Goal: Find specific page/section: Find specific page/section

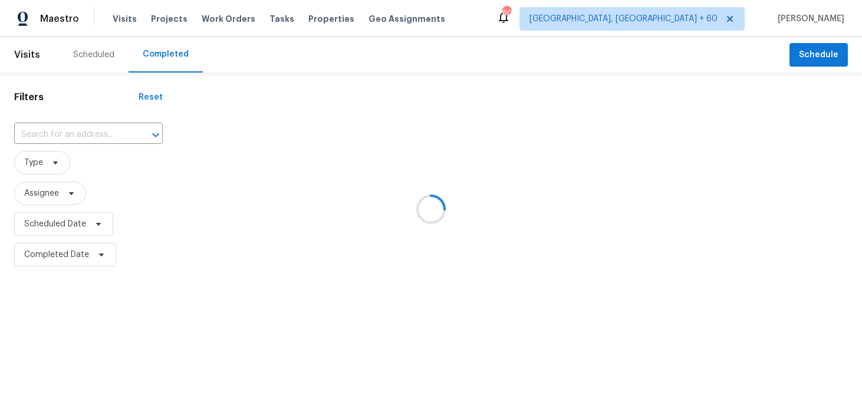
click at [77, 136] on div at bounding box center [431, 209] width 862 height 418
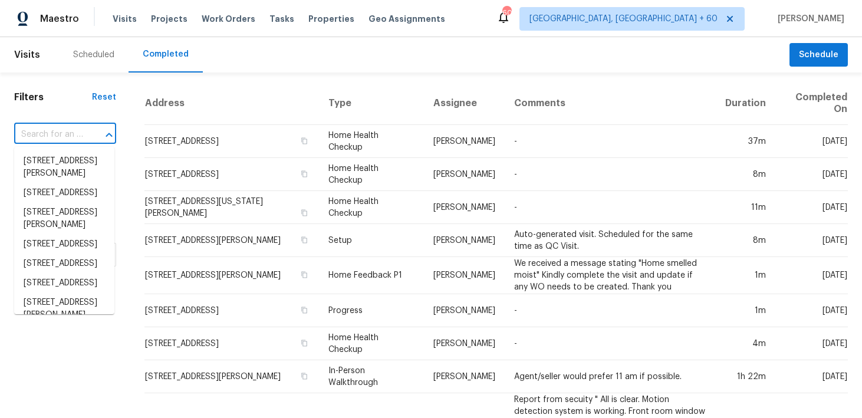
click at [68, 138] on input "text" at bounding box center [48, 135] width 69 height 18
paste input "4224 Tallulah Dr Plano, TX 75074"
type input "4224 Tallulah Dr Plano, TX 75074"
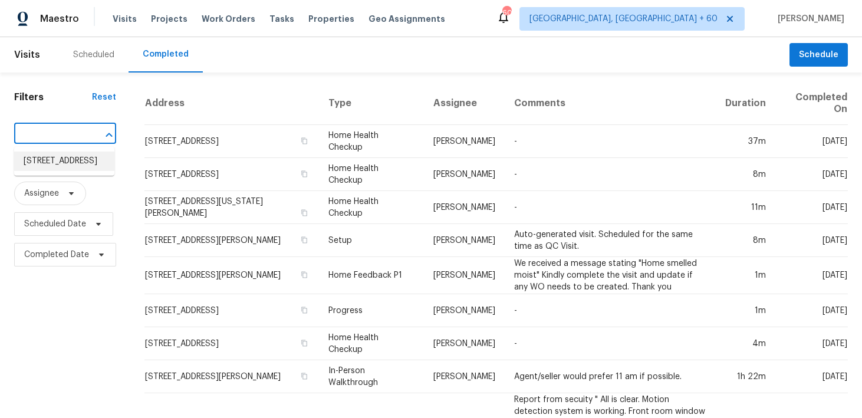
click at [47, 163] on li "4224 Tallulah Dr, Plano, TX 75074" at bounding box center [64, 160] width 100 height 19
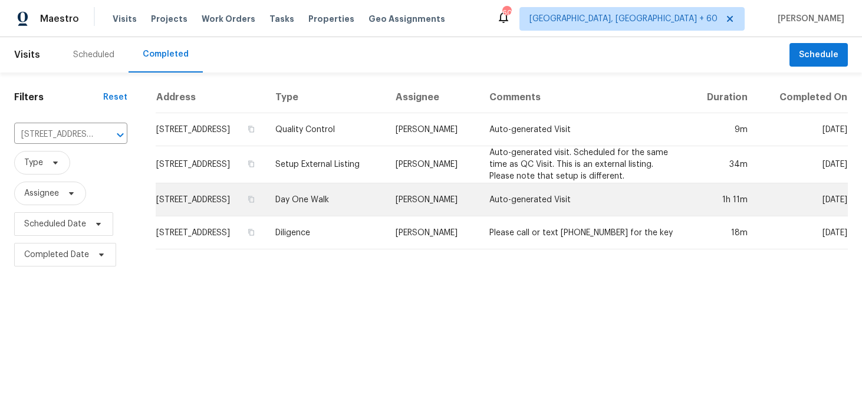
click at [329, 199] on td "Day One Walk" at bounding box center [326, 199] width 120 height 33
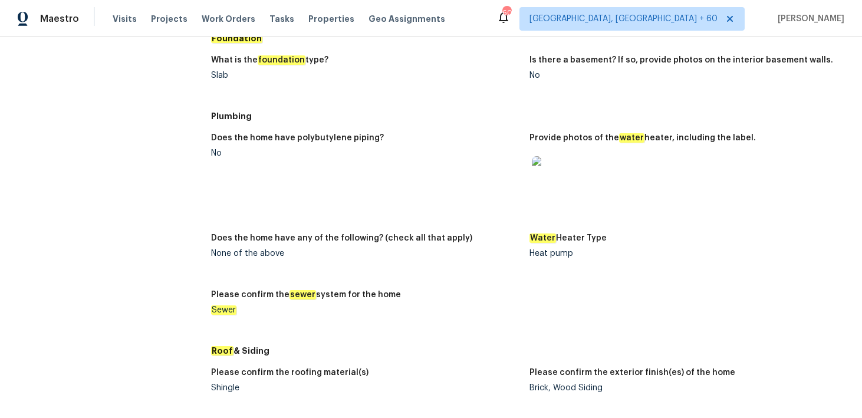
scroll to position [1005, 0]
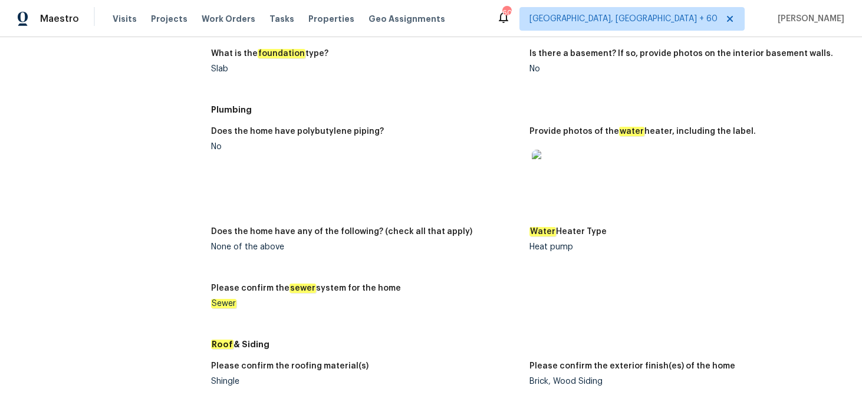
click at [547, 176] on img at bounding box center [551, 169] width 38 height 38
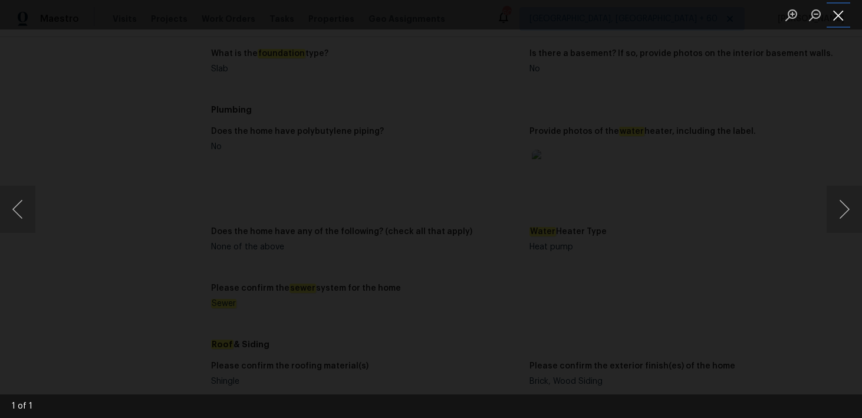
click at [838, 18] on button "Close lightbox" at bounding box center [838, 15] width 24 height 21
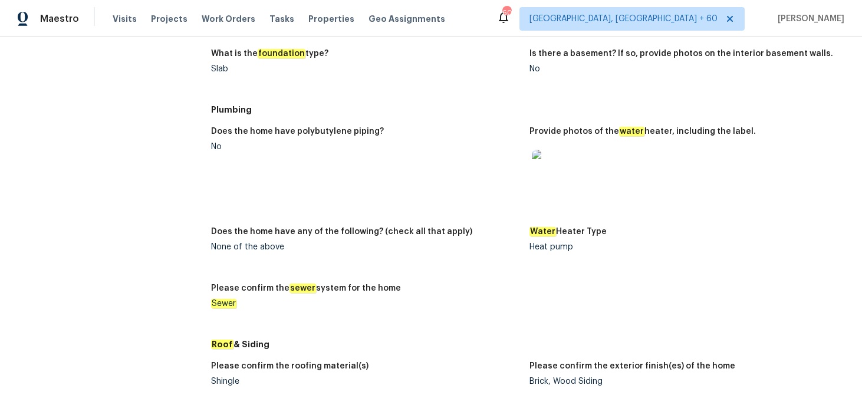
scroll to position [1070, 0]
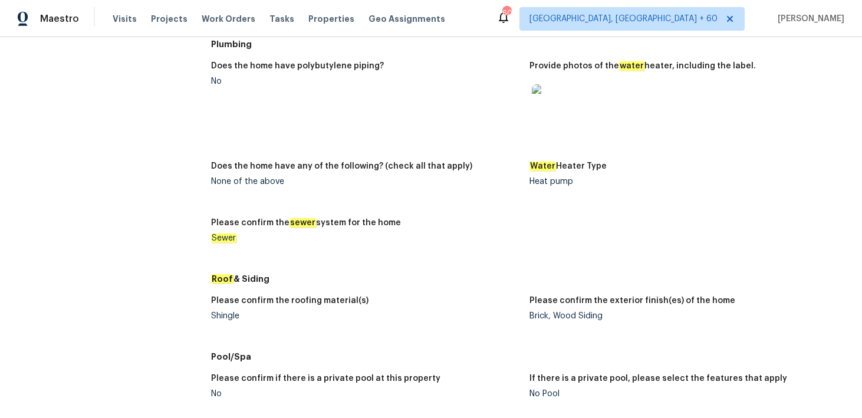
click at [223, 316] on div "Shingle" at bounding box center [365, 316] width 309 height 8
copy div "Shingle"
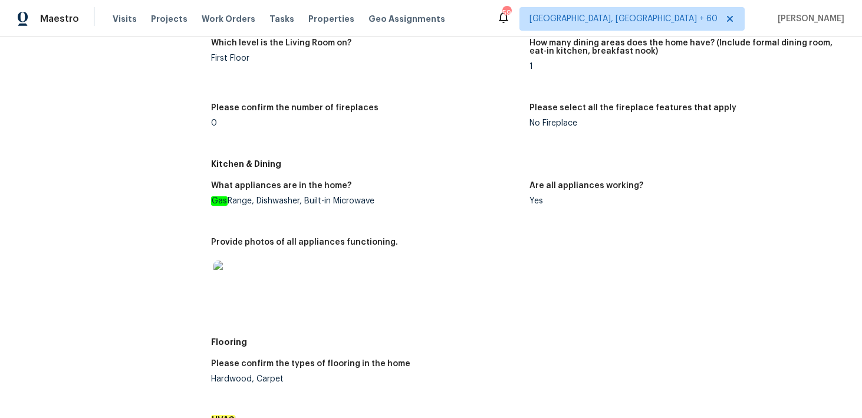
scroll to position [0, 0]
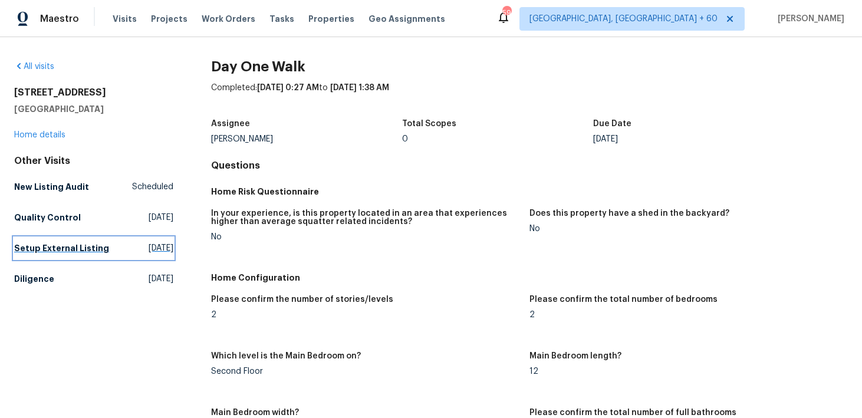
click at [33, 256] on link "Setup External Listing Mon, Aug 18 2025" at bounding box center [93, 247] width 159 height 21
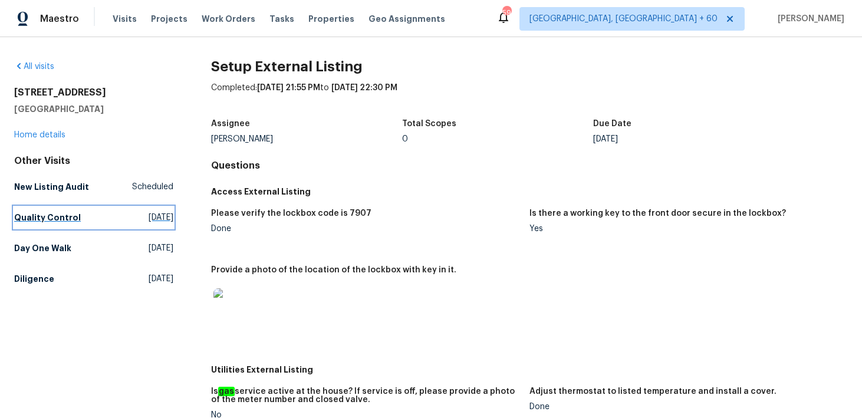
click at [32, 213] on h5 "Quality Control" at bounding box center [47, 218] width 67 height 12
